Goal: Task Accomplishment & Management: Use online tool/utility

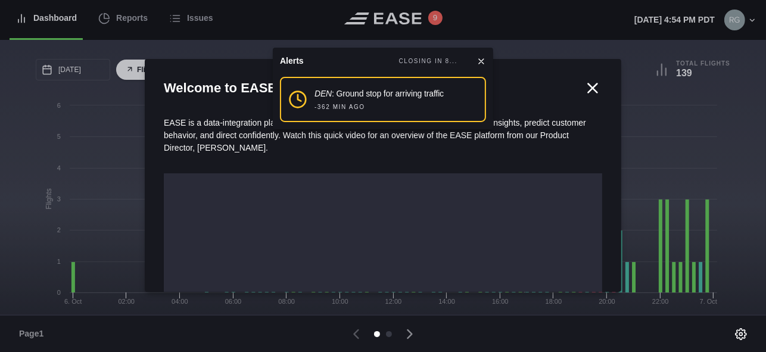
click at [588, 84] on icon at bounding box center [592, 87] width 9 height 9
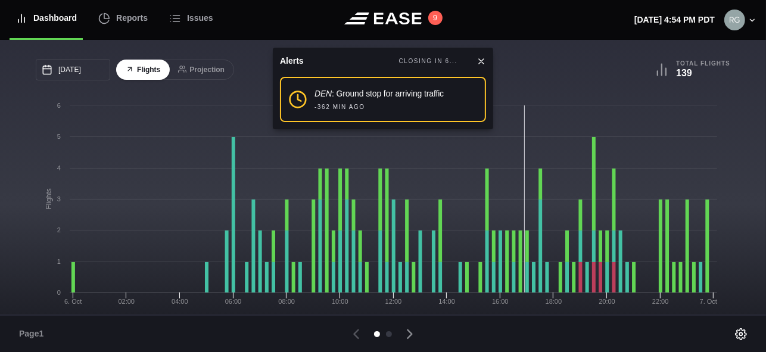
click at [478, 55] on div "Alerts CLOSING IN 6..." at bounding box center [383, 61] width 206 height 13
click at [479, 59] on icon at bounding box center [481, 61] width 5 height 5
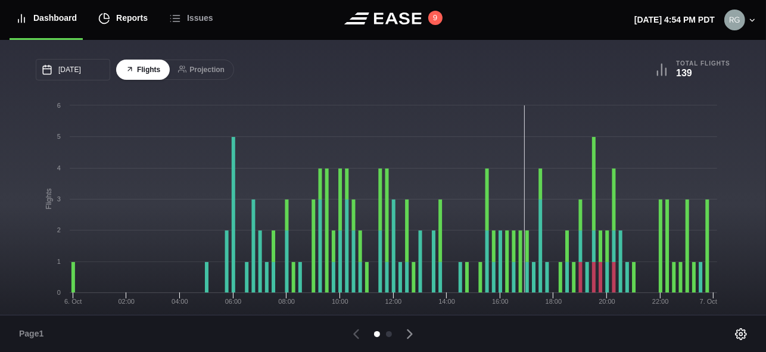
click at [132, 13] on div "Reports" at bounding box center [122, 18] width 49 height 40
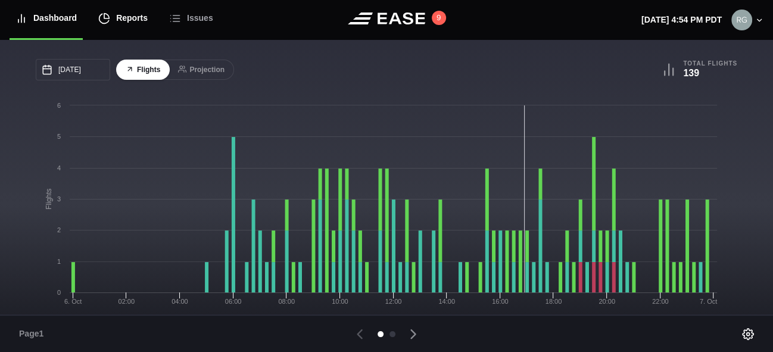
select select "7"
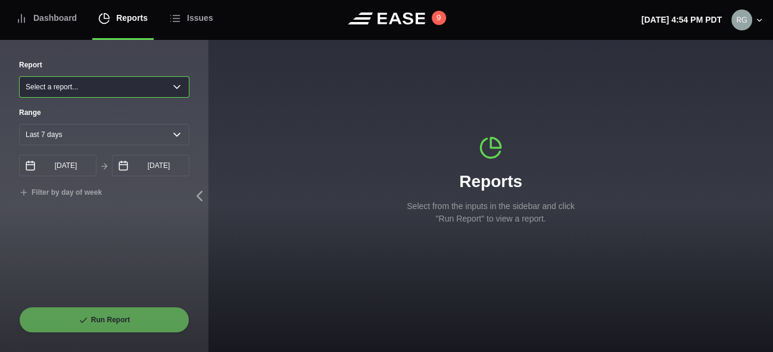
click at [115, 91] on select "Select a report... Arrivals Common Use Daily Throughput Departures Passenger Pr…" at bounding box center [104, 86] width 170 height 21
select select "Passenger Projection"
click at [19, 76] on select "Select a report... Arrivals Common Use Daily Throughput Departures Passenger Pr…" at bounding box center [104, 86] width 170 height 21
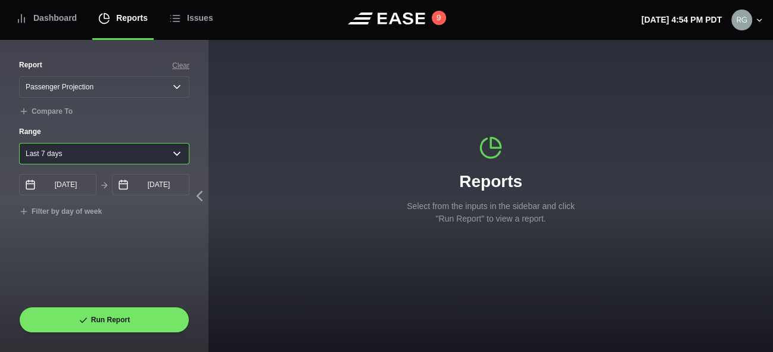
click at [176, 157] on select "[DATE] Last 7 days Last 14 days Last 30 days Last 6 weeks Custom" at bounding box center [104, 153] width 170 height 21
select select "30"
click at [19, 145] on select "[DATE] Last 7 days Last 14 days Last 30 days Last 6 weeks Custom" at bounding box center [104, 153] width 170 height 21
type input "[DATE]"
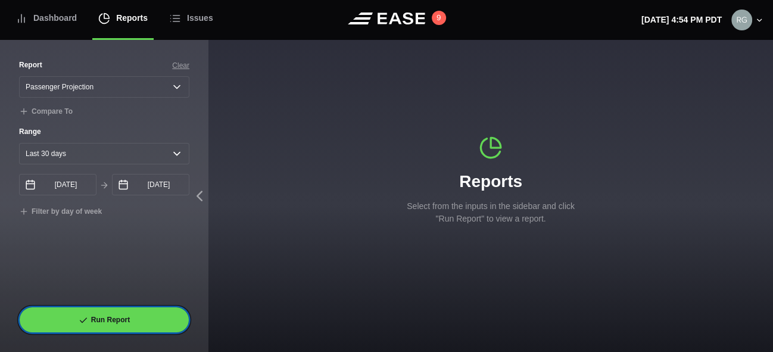
click at [88, 324] on icon at bounding box center [84, 321] width 10 height 10
select select "Passenger Projection"
select select "30"
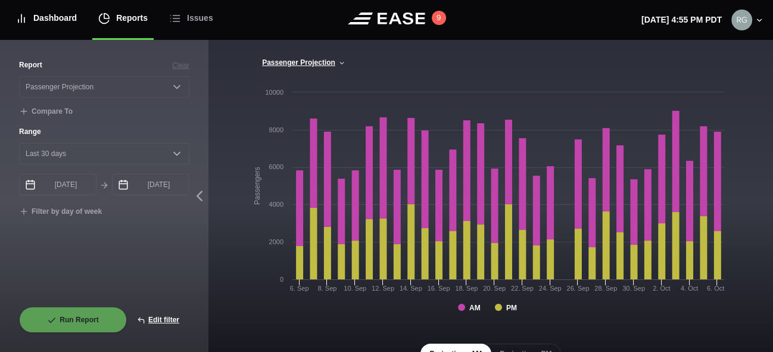
click at [53, 20] on div "Dashboard" at bounding box center [45, 18] width 61 height 40
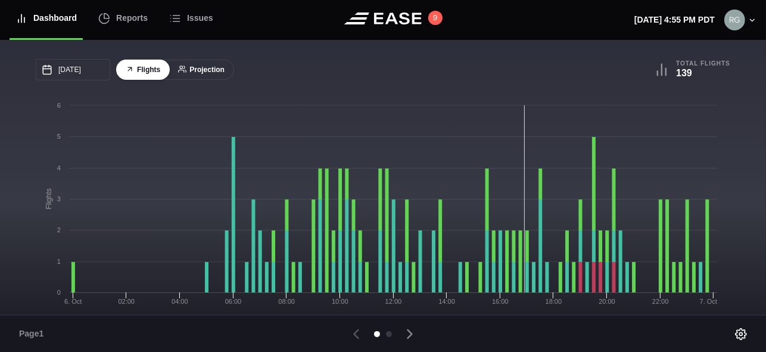
click at [212, 66] on button "Projection" at bounding box center [202, 70] width 66 height 21
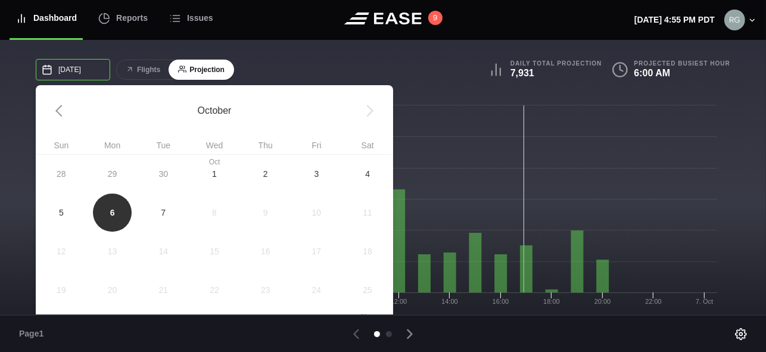
click at [70, 68] on input "[DATE]" at bounding box center [73, 69] width 74 height 21
click at [57, 117] on link at bounding box center [61, 110] width 51 height 51
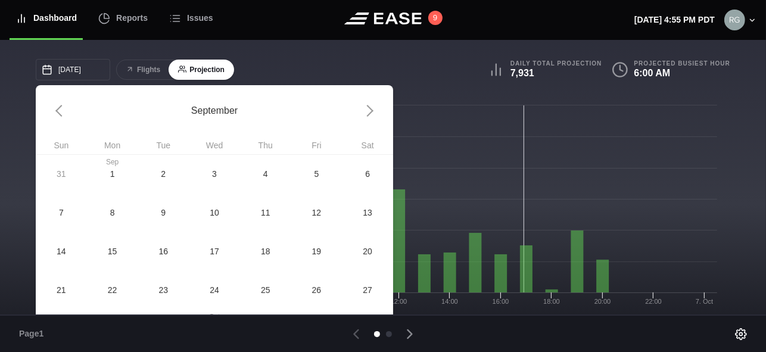
click at [264, 283] on span "25" at bounding box center [265, 289] width 51 height 39
type input "[DATE]"
